Goal: Task Accomplishment & Management: Manage account settings

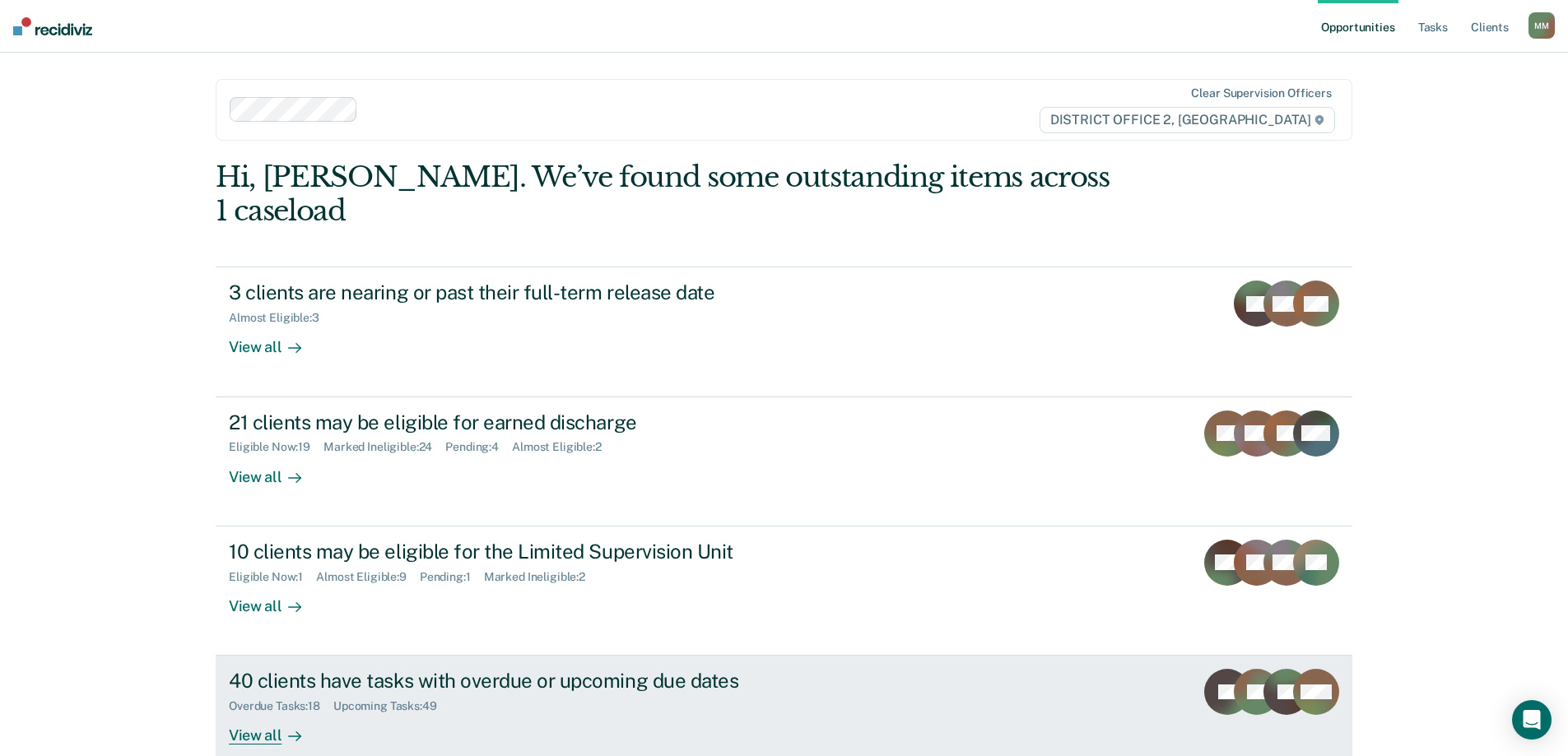
click at [450, 669] on div "40 clients have tasks with overdue or upcoming due dates" at bounding box center [518, 681] width 578 height 24
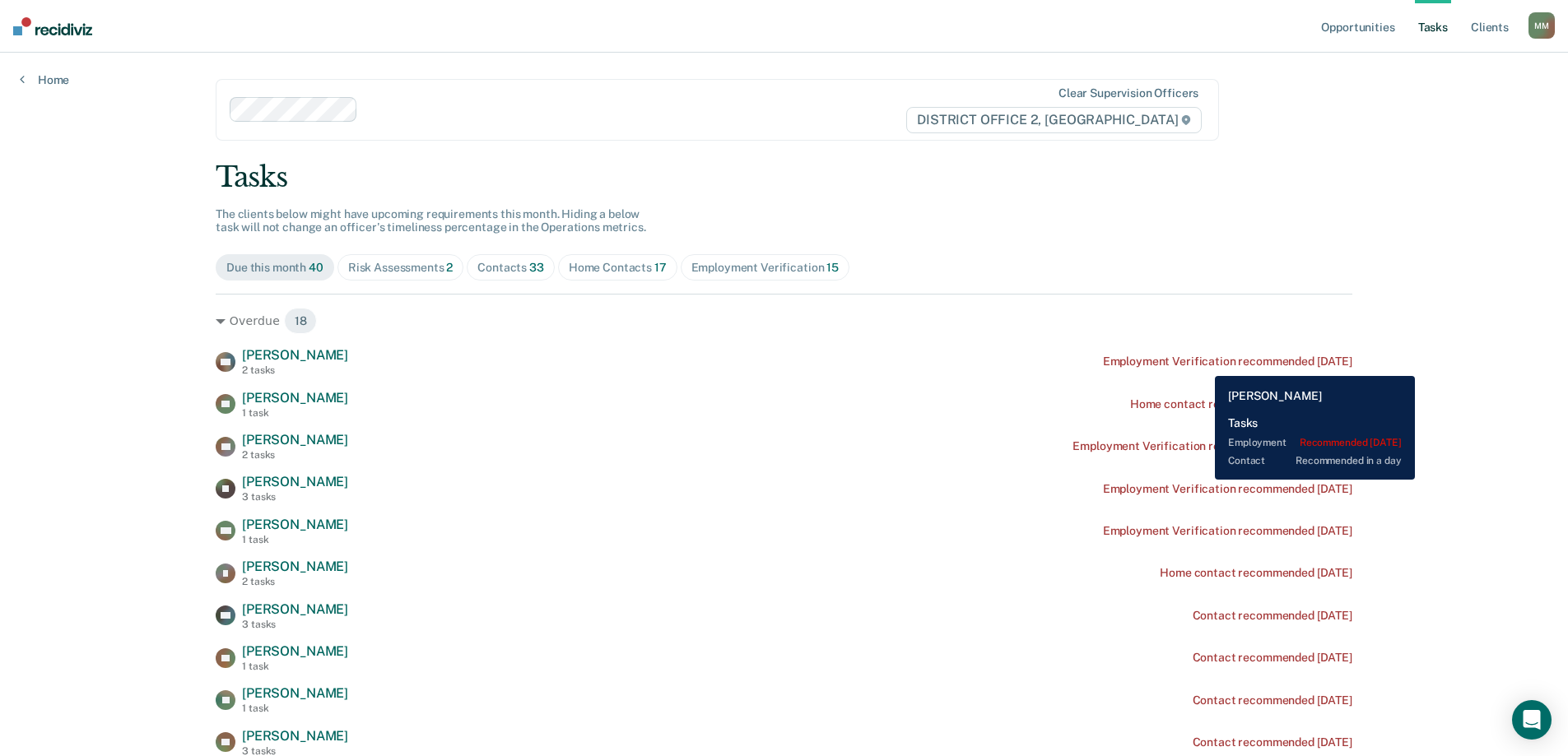
click at [1203, 364] on div "Employment Verification recommended [DATE]" at bounding box center [1227, 362] width 250 height 14
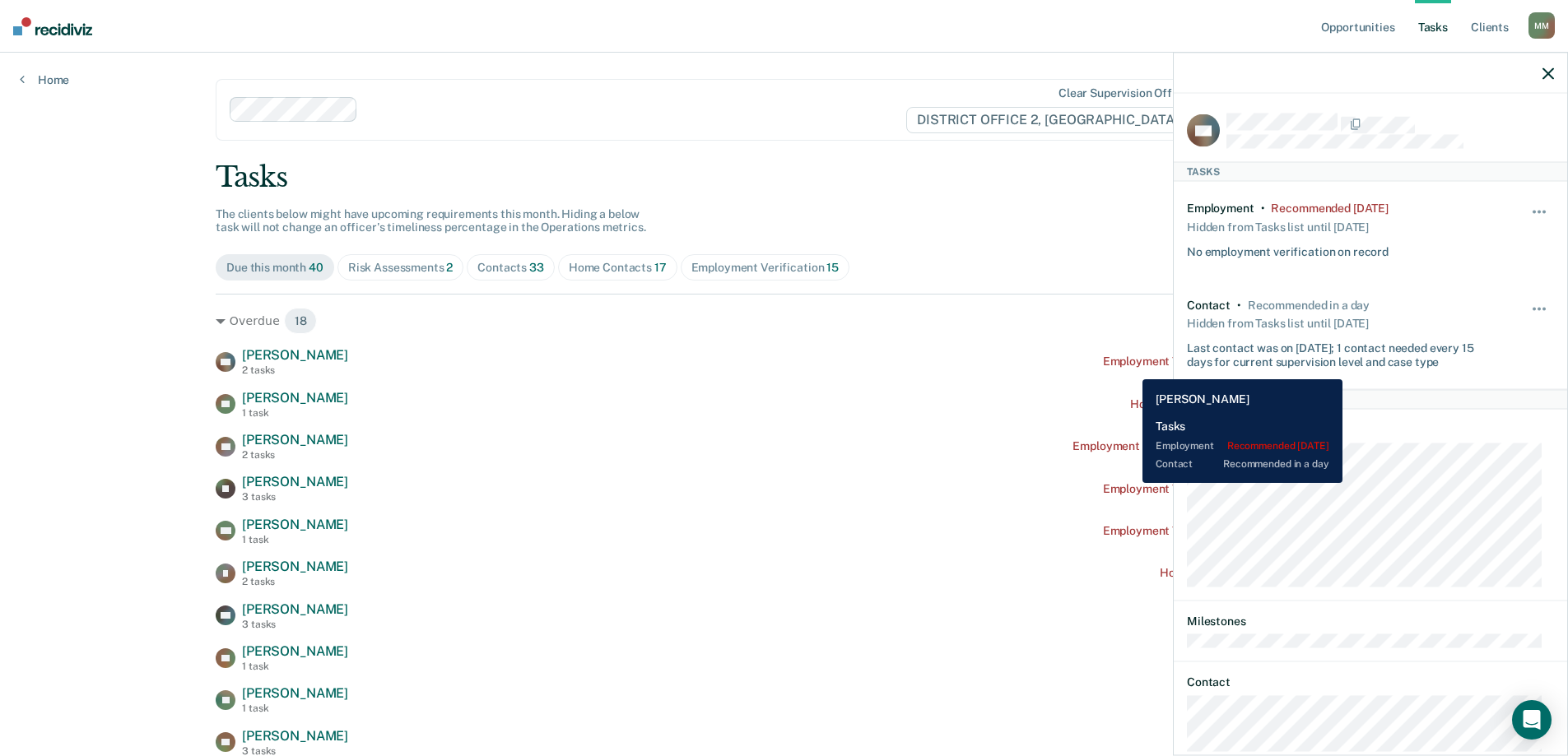
click at [1131, 367] on div "Employment Verification recommended [DATE]" at bounding box center [1227, 362] width 250 height 14
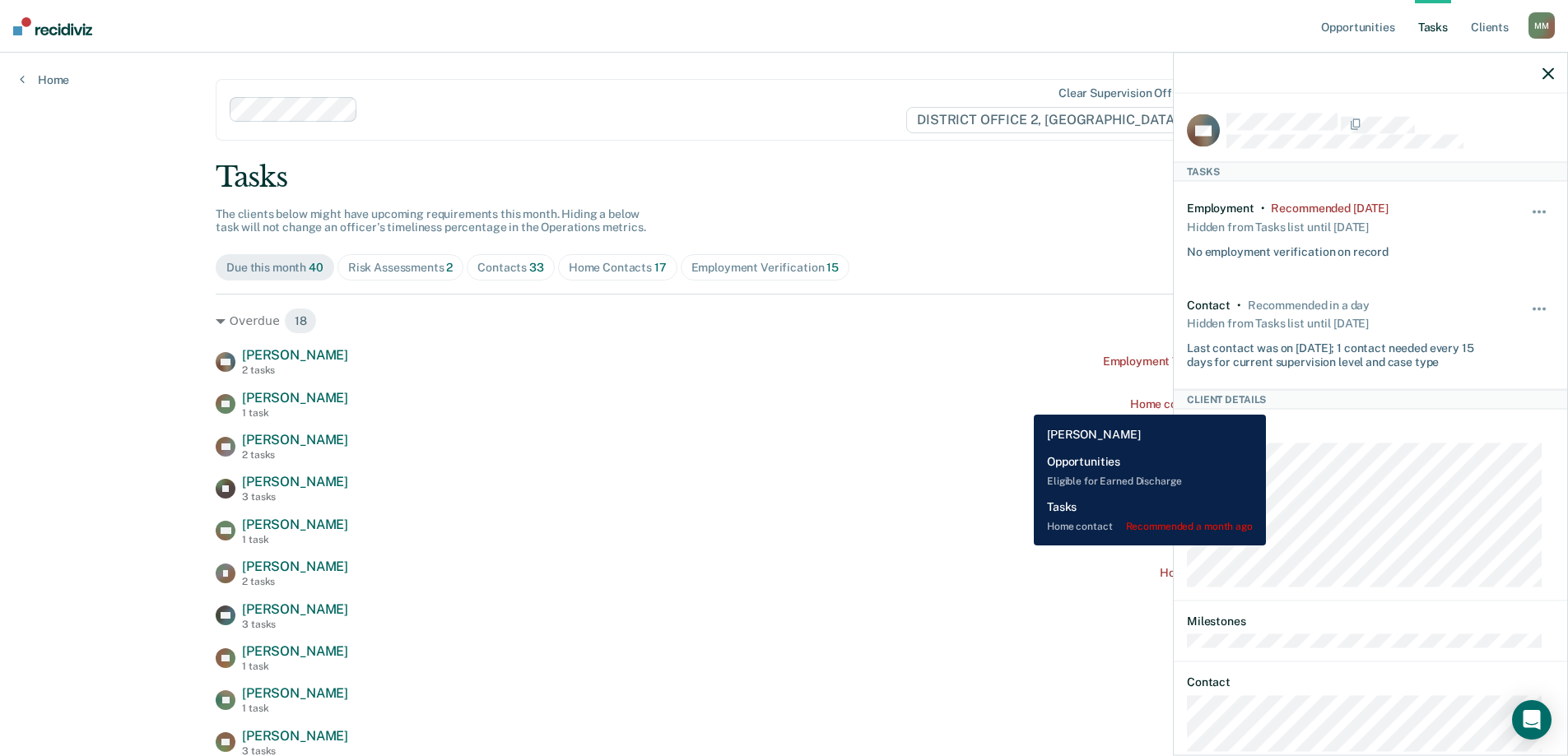
click at [1020, 406] on div "ES [PERSON_NAME] 1 task Home contact recommended a month ago" at bounding box center [784, 403] width 1137 height 29
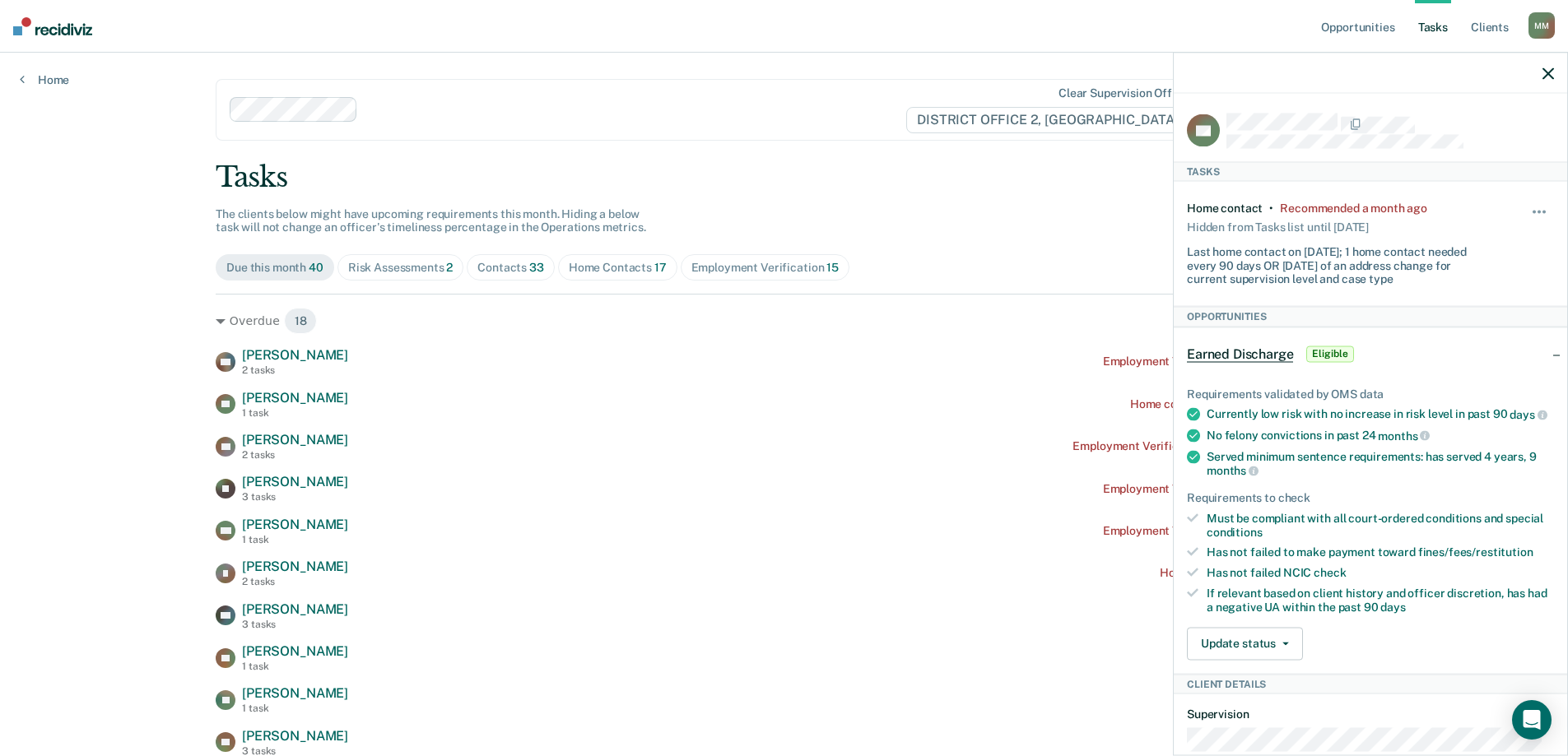
click at [1547, 79] on icon "button" at bounding box center [1548, 73] width 11 height 11
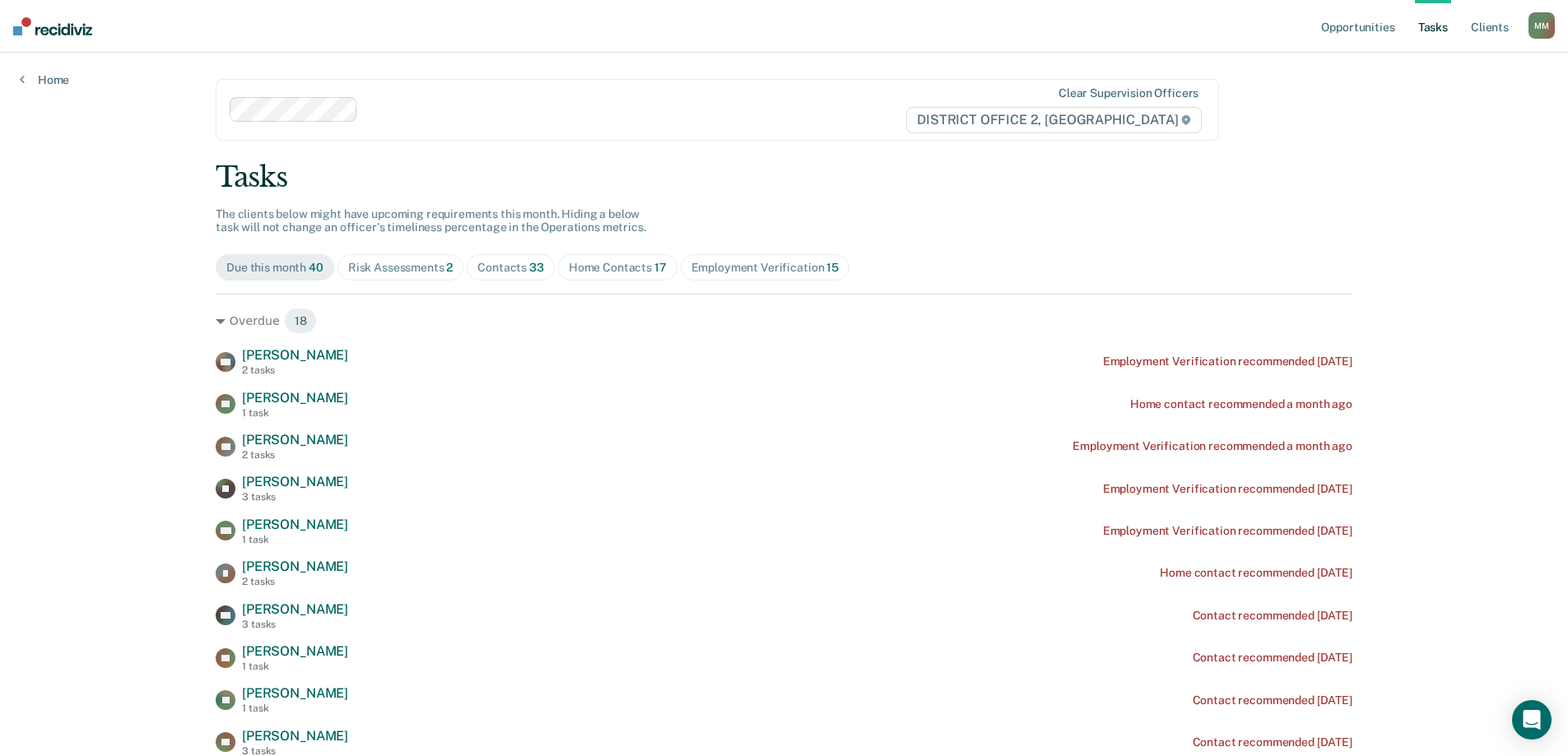
click at [582, 262] on div "Home Contacts 17" at bounding box center [617, 268] width 98 height 14
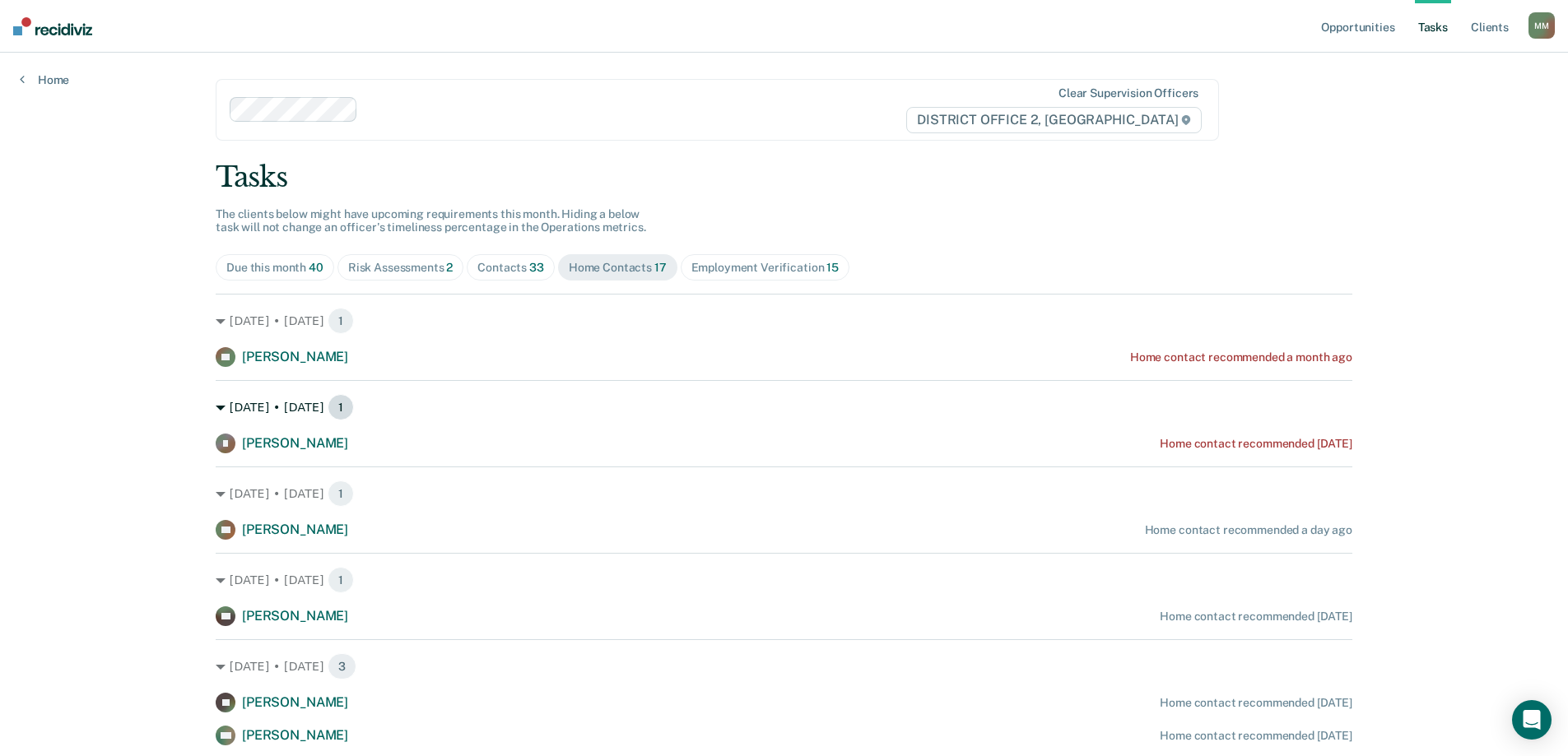
scroll to position [82, 0]
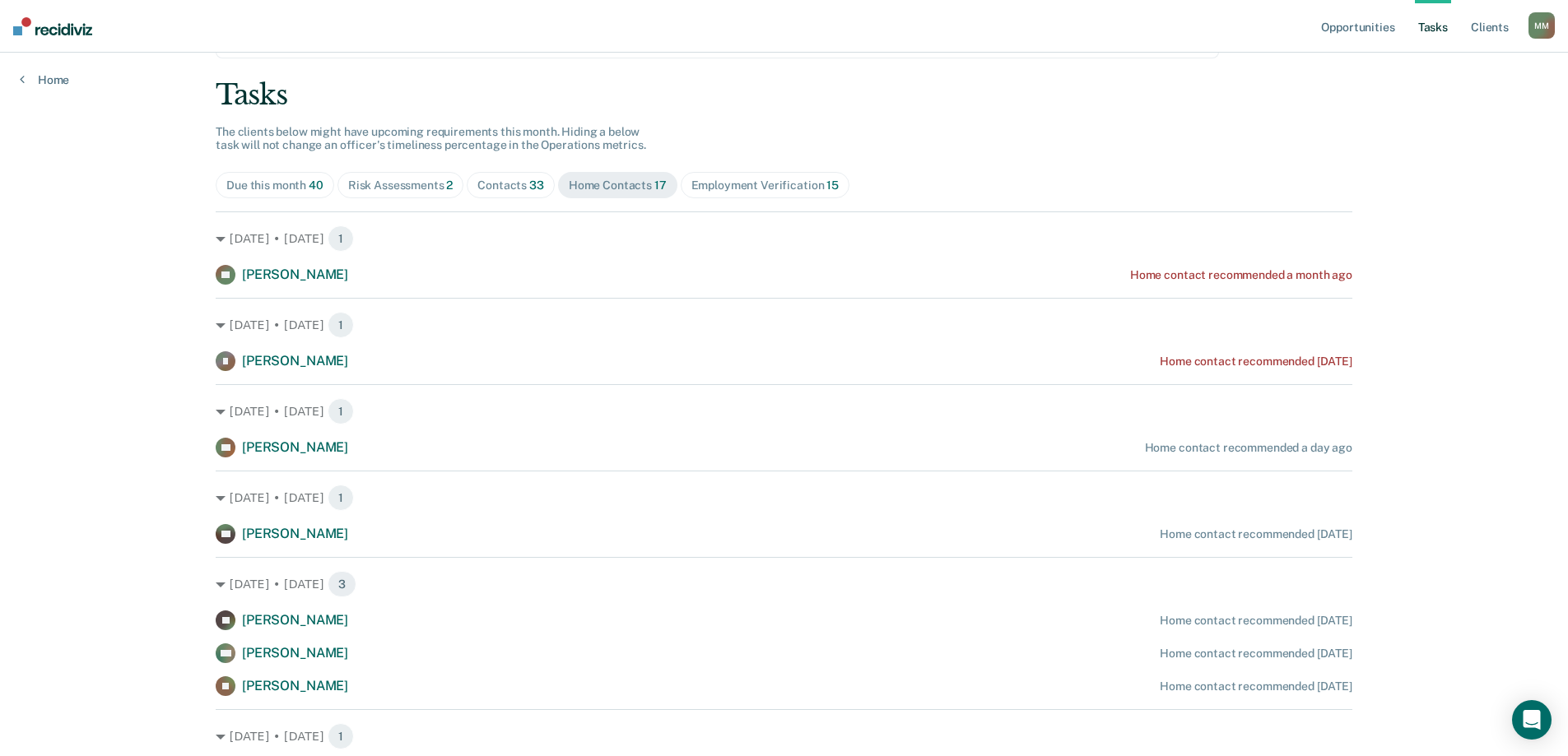
click at [430, 187] on div "Risk Assessments 2" at bounding box center [401, 186] width 105 height 14
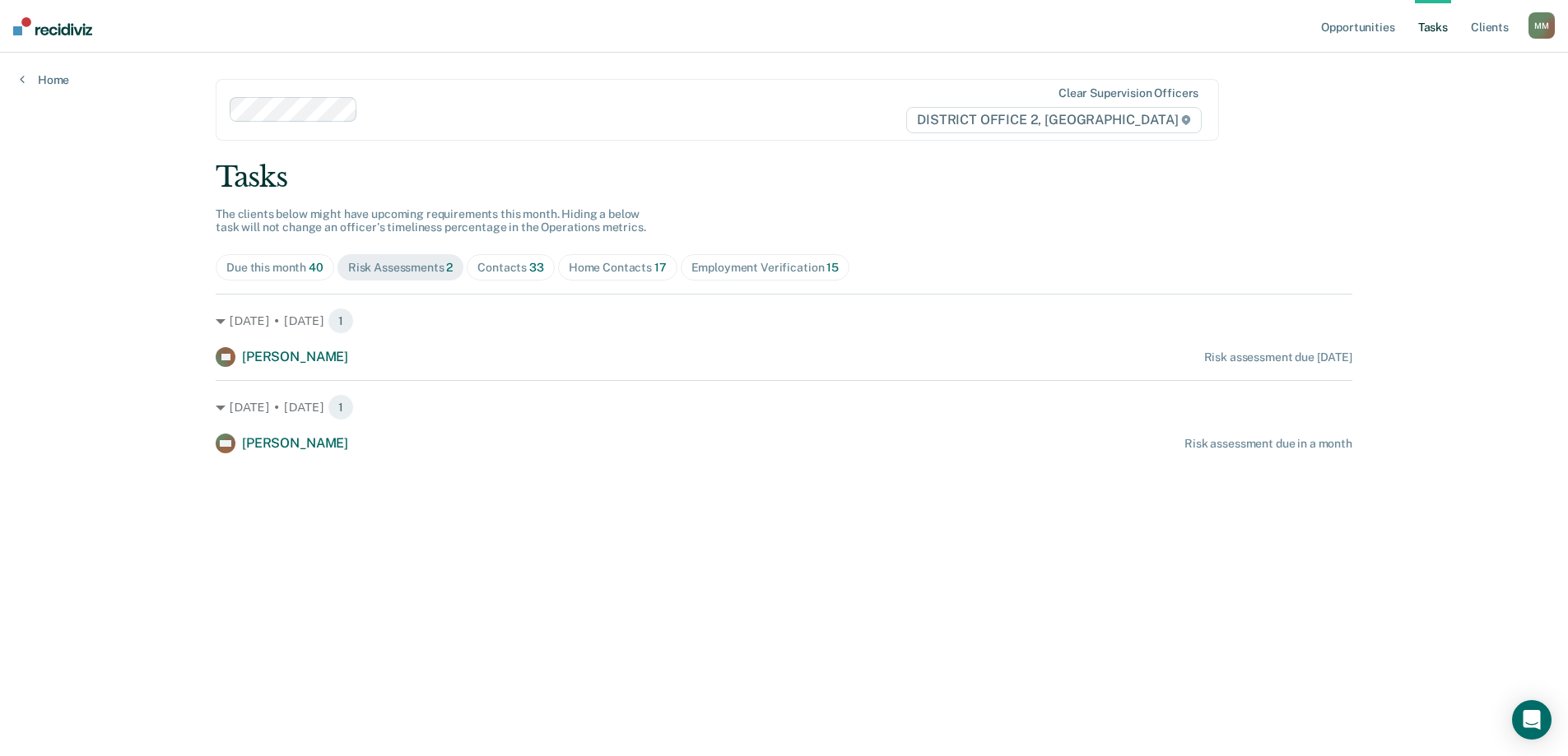
scroll to position [0, 0]
click at [527, 269] on div "Contacts 33" at bounding box center [512, 268] width 67 height 14
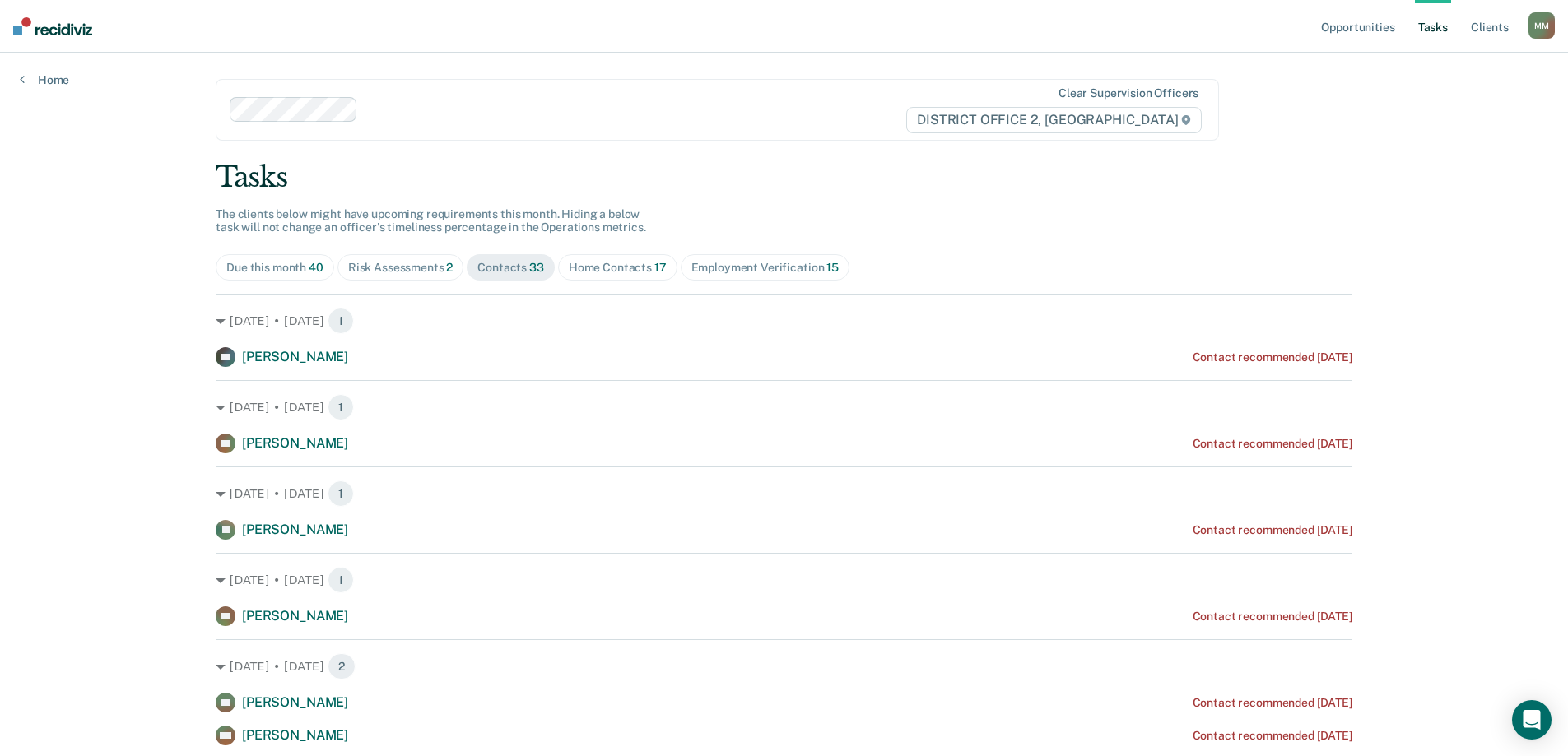
click at [579, 269] on div "Home Contacts 17" at bounding box center [617, 268] width 98 height 14
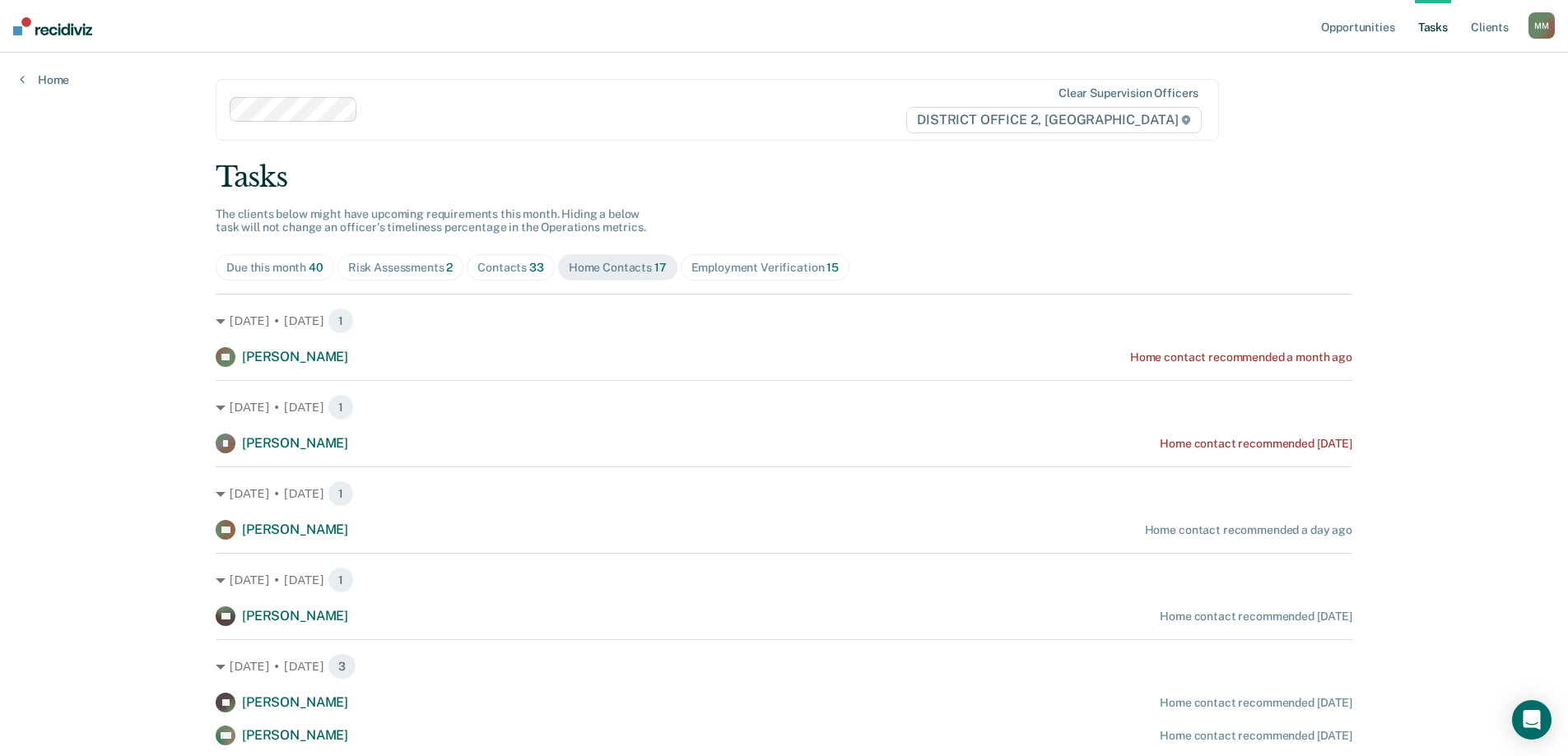
click at [609, 267] on div "Home Contacts 17" at bounding box center [617, 268] width 98 height 14
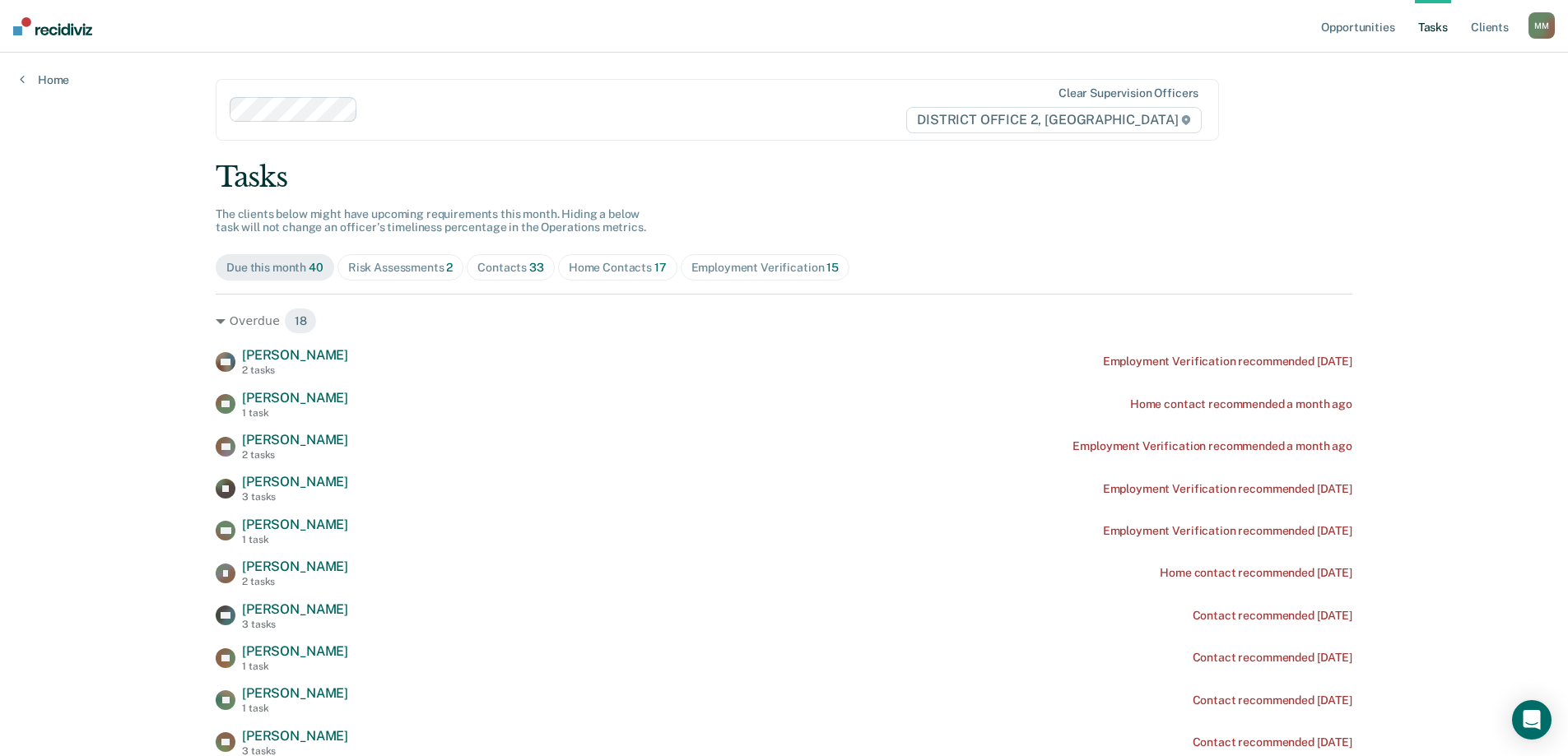
click at [607, 265] on div "Home Contacts 17" at bounding box center [617, 268] width 98 height 14
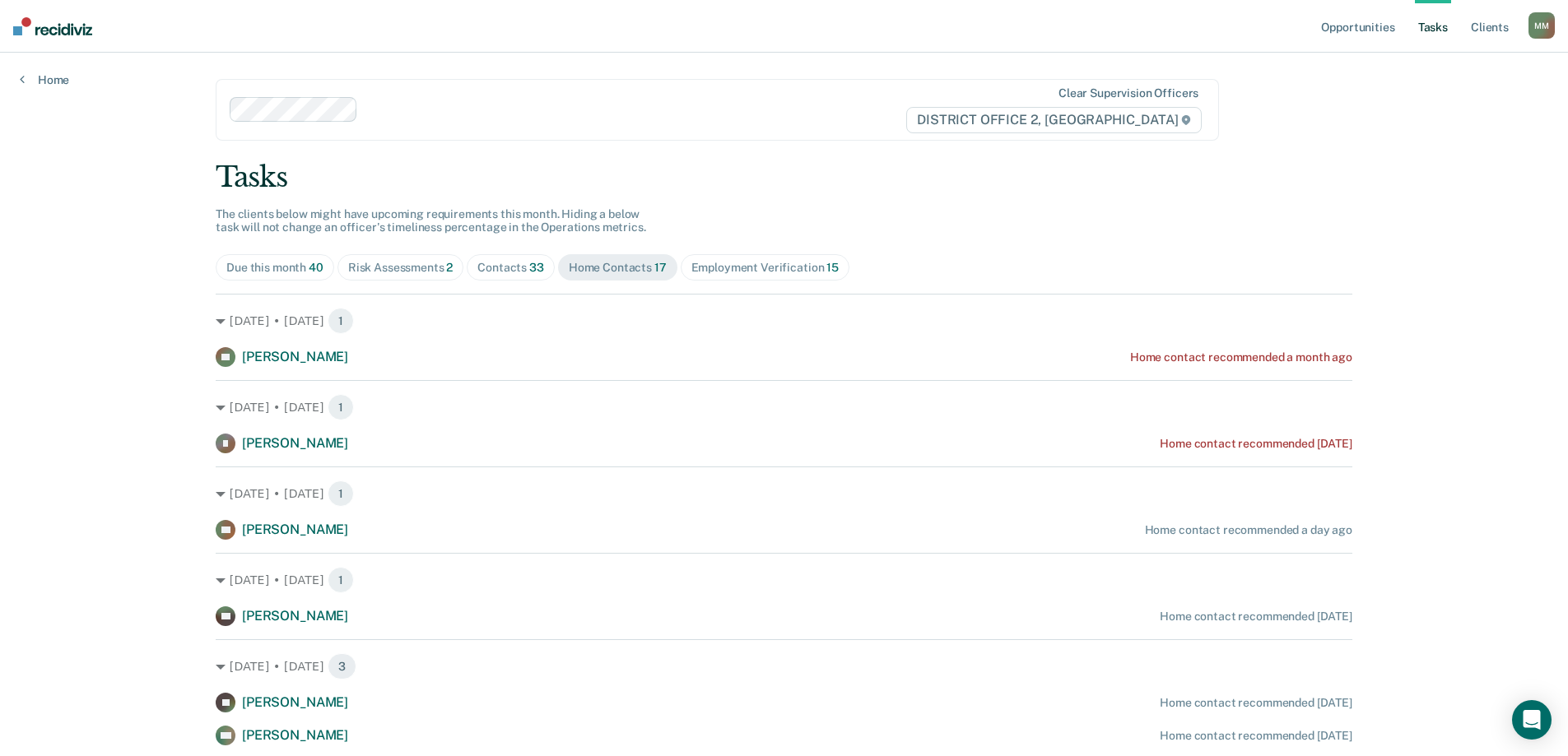
click at [508, 269] on div "Contacts 33" at bounding box center [510, 268] width 67 height 14
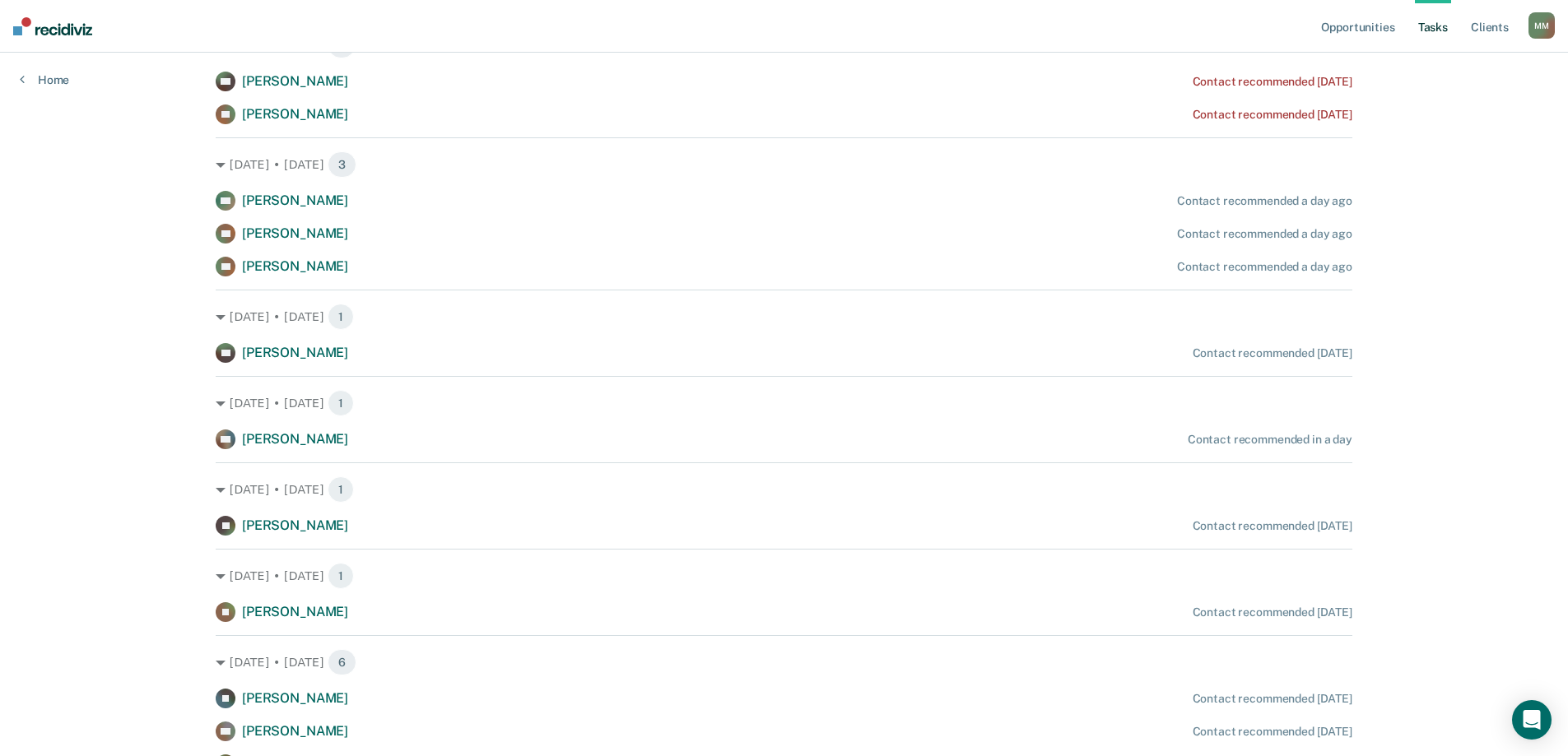
scroll to position [658, 0]
